Goal: Task Accomplishment & Management: Use online tool/utility

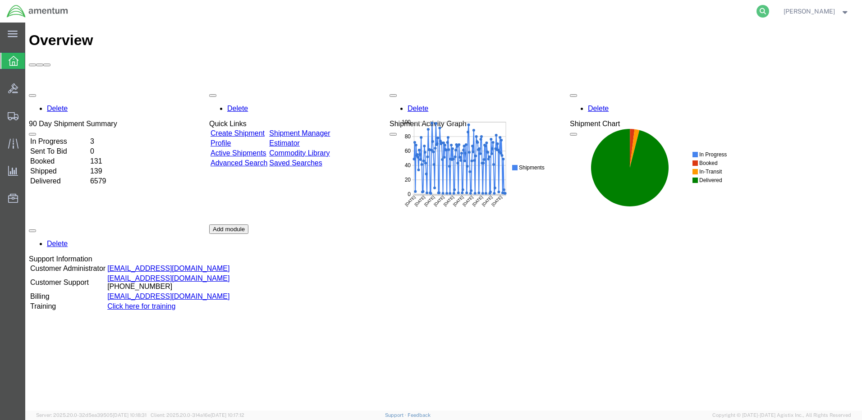
click at [769, 11] on icon at bounding box center [763, 11] width 13 height 13
paste input "DCO-25281-169250"
type input "DCO-25281-169250"
click at [769, 13] on icon at bounding box center [763, 11] width 13 height 13
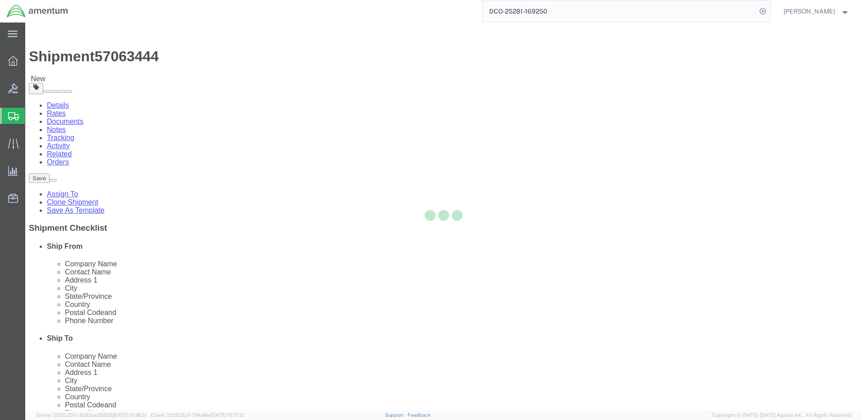
select select "42684"
select select
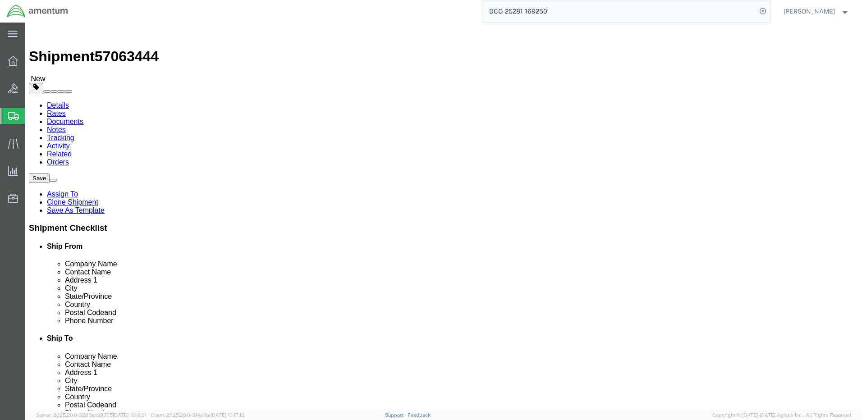
click button "Rate Shipment"
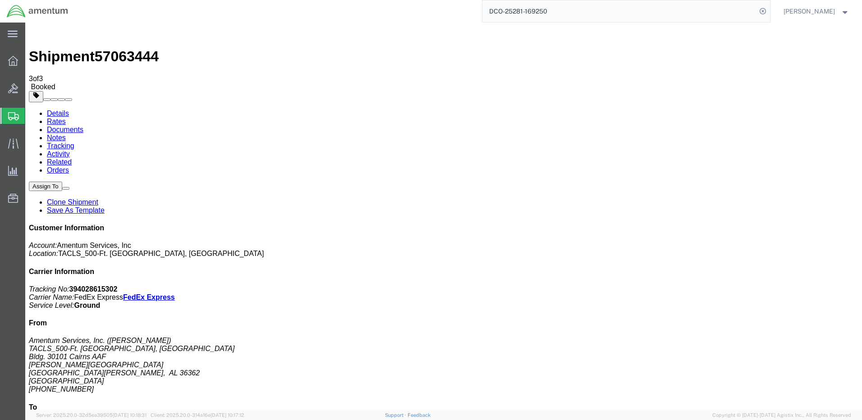
click at [55, 110] on link "Details" at bounding box center [58, 114] width 22 height 8
click link "Schedule pickup request"
